Goal: Find specific page/section: Find specific page/section

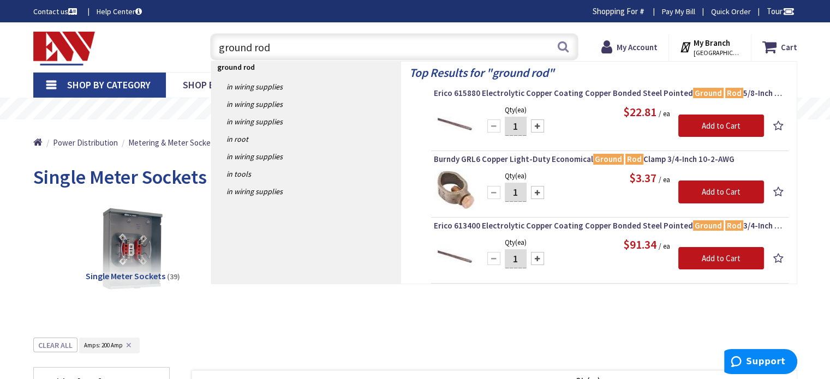
drag, startPoint x: 266, startPoint y: 52, endPoint x: 193, endPoint y: 57, distance: 72.7
click at [197, 52] on div "ground rod ground rod Search" at bounding box center [391, 46] width 390 height 35
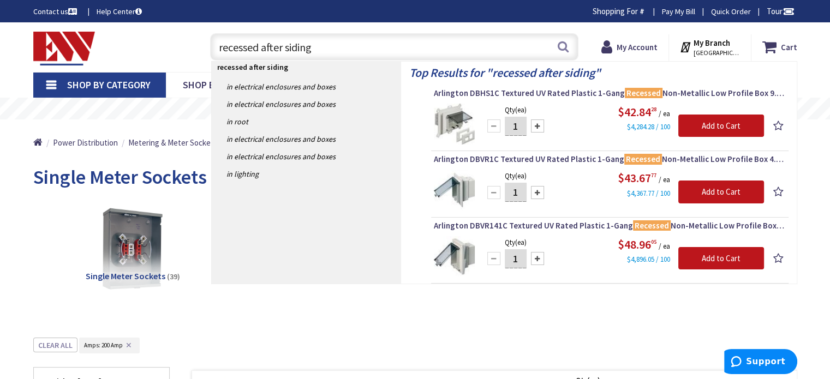
drag, startPoint x: 336, startPoint y: 42, endPoint x: 192, endPoint y: 52, distance: 144.3
click at [192, 50] on div "Toggle Nav recessed after siding recessed after siding Search Cart My Cart Clos…" at bounding box center [415, 47] width 780 height 37
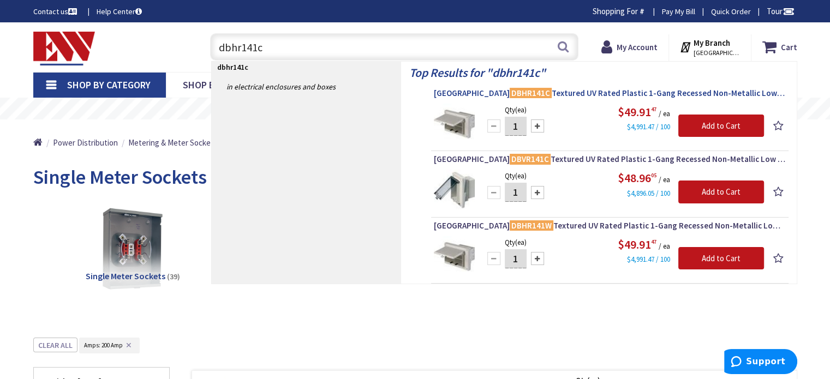
type input "dbhr141c"
click at [509, 93] on mark "DBHR141C" at bounding box center [530, 93] width 42 height 14
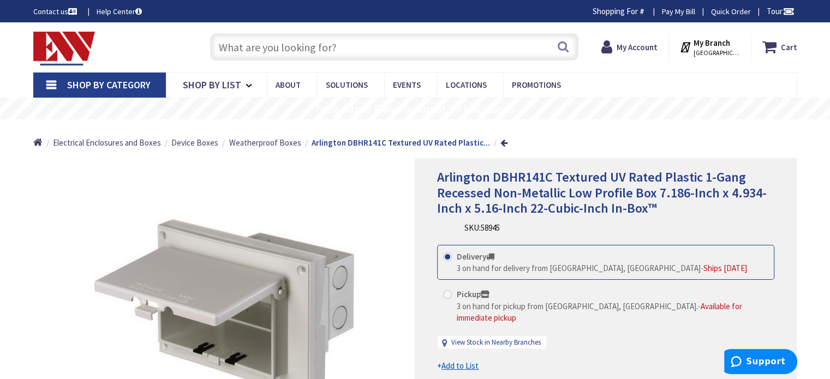
click at [318, 50] on input "text" at bounding box center [394, 46] width 368 height 27
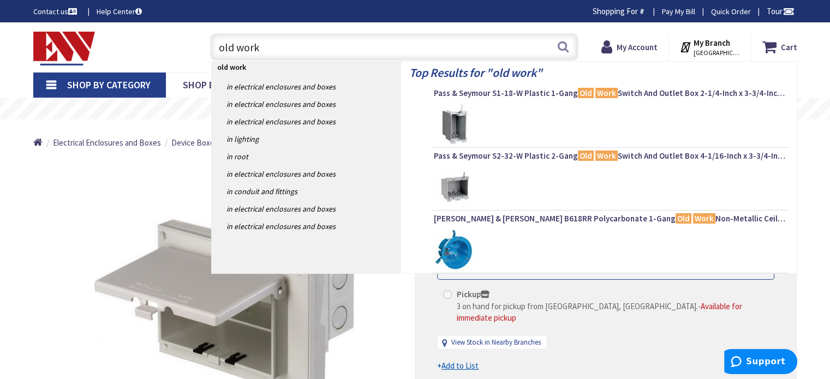
drag, startPoint x: 321, startPoint y: 53, endPoint x: 308, endPoint y: 50, distance: 13.1
click at [308, 50] on input "old work" at bounding box center [394, 46] width 368 height 27
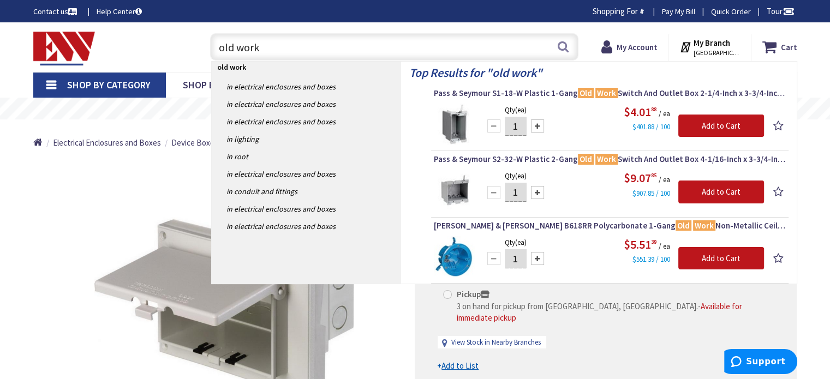
type input "old work"
drag, startPoint x: 269, startPoint y: 41, endPoint x: 179, endPoint y: 62, distance: 93.0
click at [179, 62] on div "Toggle Nav old work old work Search Cart My Cart Close" at bounding box center [415, 47] width 780 height 37
